Goal: Task Accomplishment & Management: Manage account settings

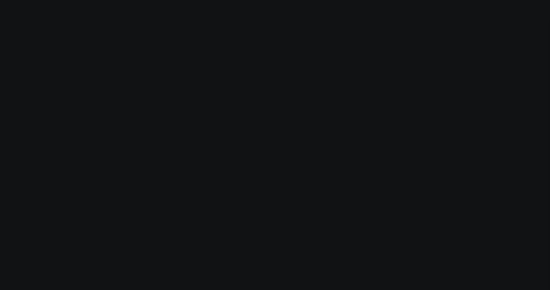
click at [49, 69] on body "Modify via AI Cancel AskCorral This feature is experimental, yet powerful. Alwa…" at bounding box center [275, 145] width 550 height 290
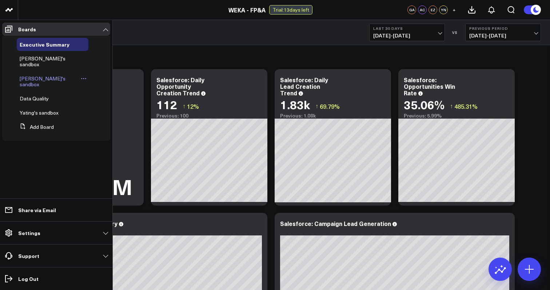
click at [37, 75] on span "[PERSON_NAME]'s sandbox" at bounding box center [43, 81] width 46 height 13
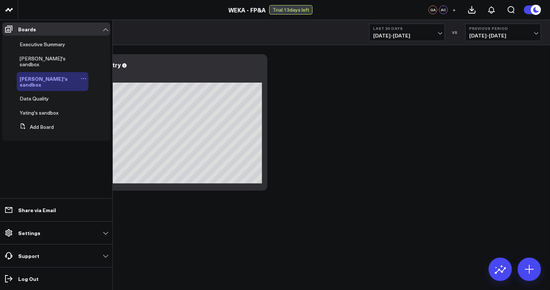
click at [85, 78] on icon at bounding box center [85, 78] width 1 height 1
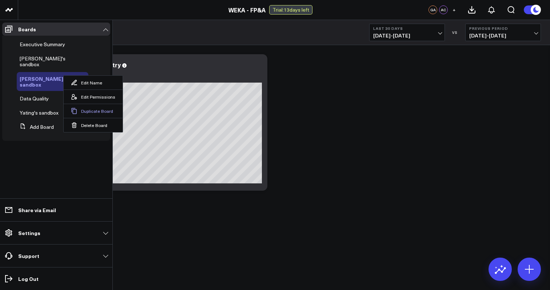
click at [80, 111] on button "Duplicate Board" at bounding box center [93, 111] width 59 height 14
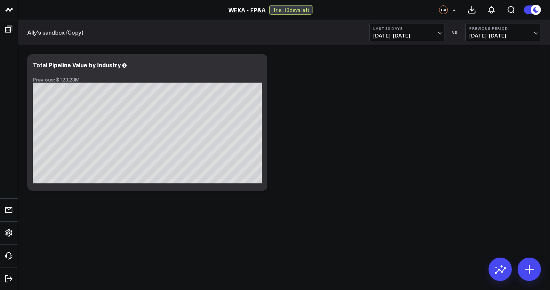
click at [33, 34] on link "Ally's sandbox (Copy)" at bounding box center [55, 32] width 56 height 8
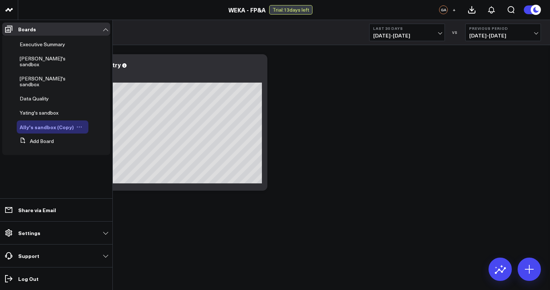
click at [78, 124] on icon at bounding box center [79, 127] width 6 height 6
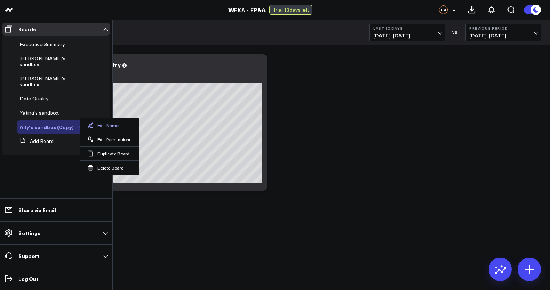
click at [102, 126] on button "Edit Name" at bounding box center [109, 125] width 59 height 14
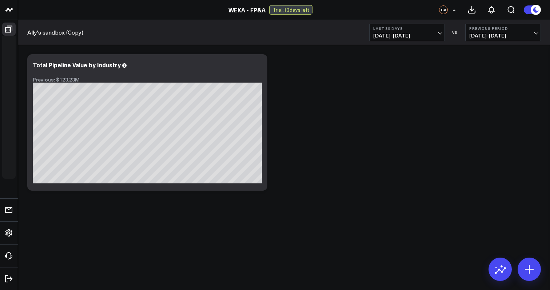
type input "[PERSON_NAME]'s sandbox"
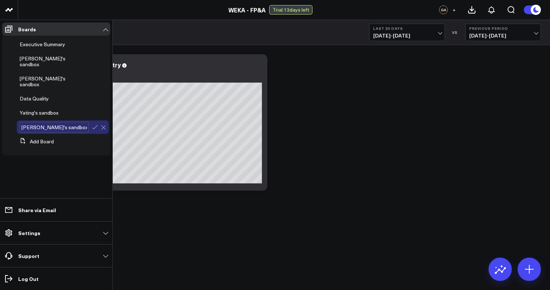
click at [16, 156] on ul "Boards Executive Summary Eric's sandbox Ally's sandbox Data Quality Yating's sa…" at bounding box center [56, 155] width 112 height 270
click at [94, 124] on icon at bounding box center [95, 127] width 7 height 7
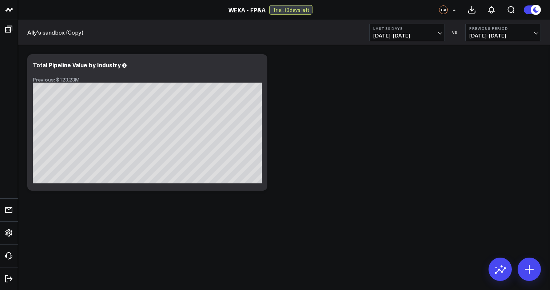
click at [248, 227] on body "WEKA - Admin WEKA - CS WEKA - Executive WEKA - FP&A WEKA.IO WEKA - IT WEKA - Sa…" at bounding box center [275, 145] width 550 height 290
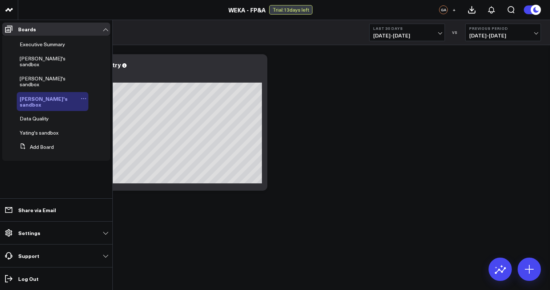
click at [38, 95] on span "[PERSON_NAME]'s sandbox" at bounding box center [44, 101] width 48 height 13
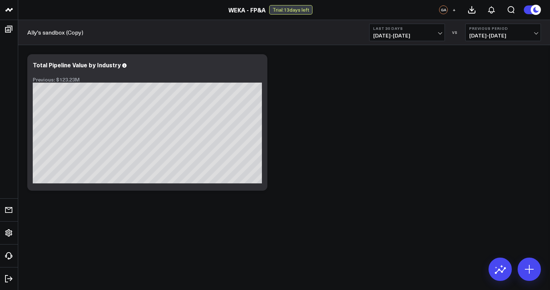
click at [63, 29] on link "Ally's sandbox (Copy)" at bounding box center [55, 32] width 56 height 8
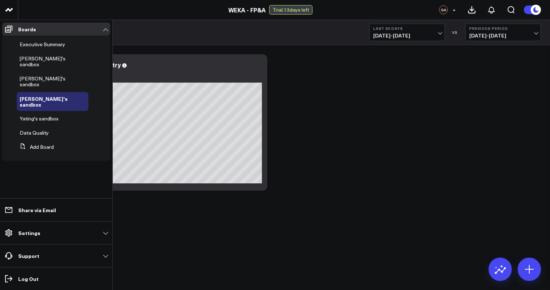
click at [51, 168] on ul "Boards Executive Summary [PERSON_NAME]'s sandbox [PERSON_NAME]'s sandbox [PERSO…" at bounding box center [56, 155] width 112 height 270
click at [75, 238] on link "Settings" at bounding box center [56, 232] width 108 height 13
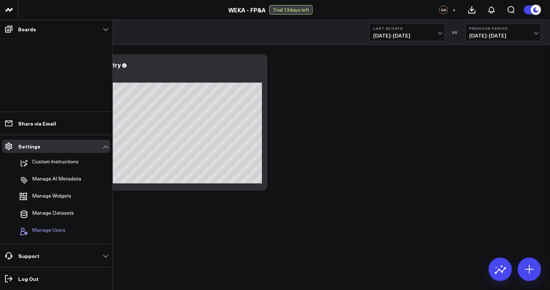
click at [64, 228] on span "Manage Users" at bounding box center [48, 231] width 33 height 9
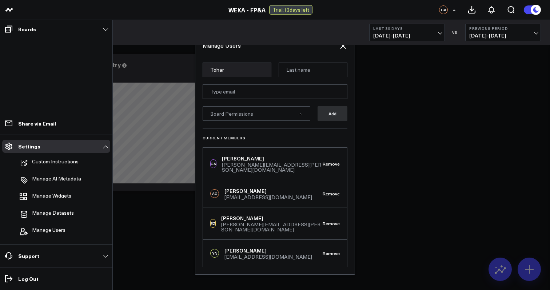
type input "Tohar"
type input "[PERSON_NAME]"
paste input "[EMAIL_ADDRESS][DOMAIN_NAME]"
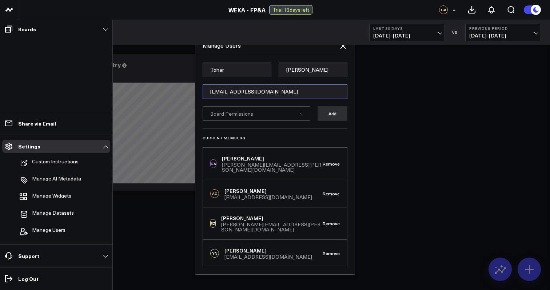
type input "[EMAIL_ADDRESS][DOMAIN_NAME]"
click at [266, 117] on div "Board Permissions" at bounding box center [256, 113] width 108 height 15
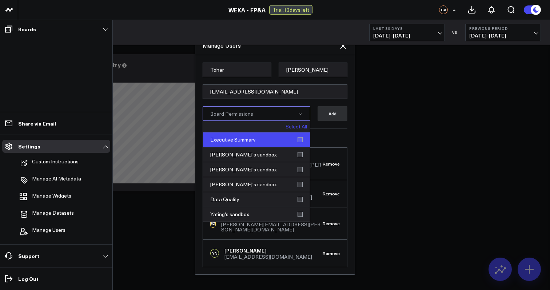
click at [301, 144] on div "Executive Summary" at bounding box center [256, 139] width 107 height 15
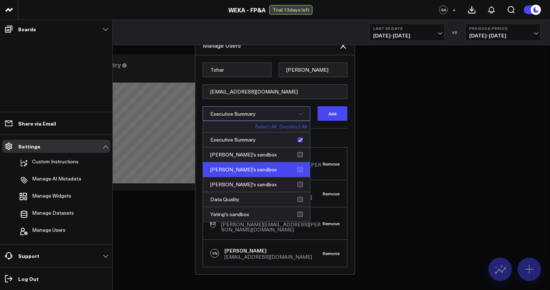
click at [302, 173] on div "[PERSON_NAME]'s sandbox" at bounding box center [256, 169] width 107 height 15
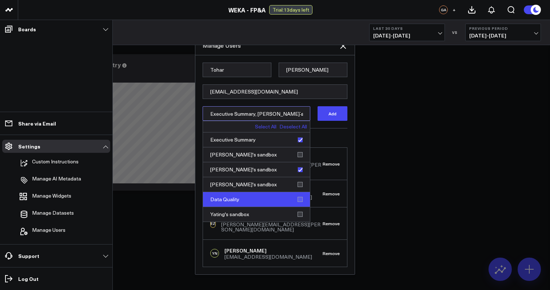
click at [300, 204] on div "Data Quality" at bounding box center [256, 199] width 107 height 15
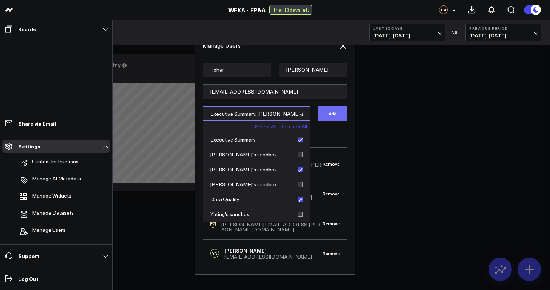
click at [339, 117] on button "Add" at bounding box center [332, 113] width 30 height 15
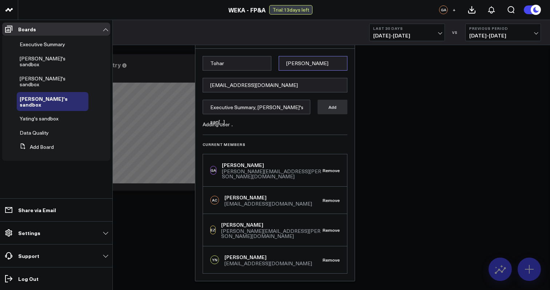
click at [294, 70] on input "[PERSON_NAME]" at bounding box center [312, 63] width 69 height 15
type input "[PERSON_NAME]"
click at [320, 140] on div "Current Members GA [PERSON_NAME] [PERSON_NAME][EMAIL_ADDRESS][PERSON_NAME][DOMA…" at bounding box center [274, 203] width 145 height 139
click at [337, 108] on button "Add" at bounding box center [332, 107] width 30 height 15
